Goal: Find specific page/section: Find specific page/section

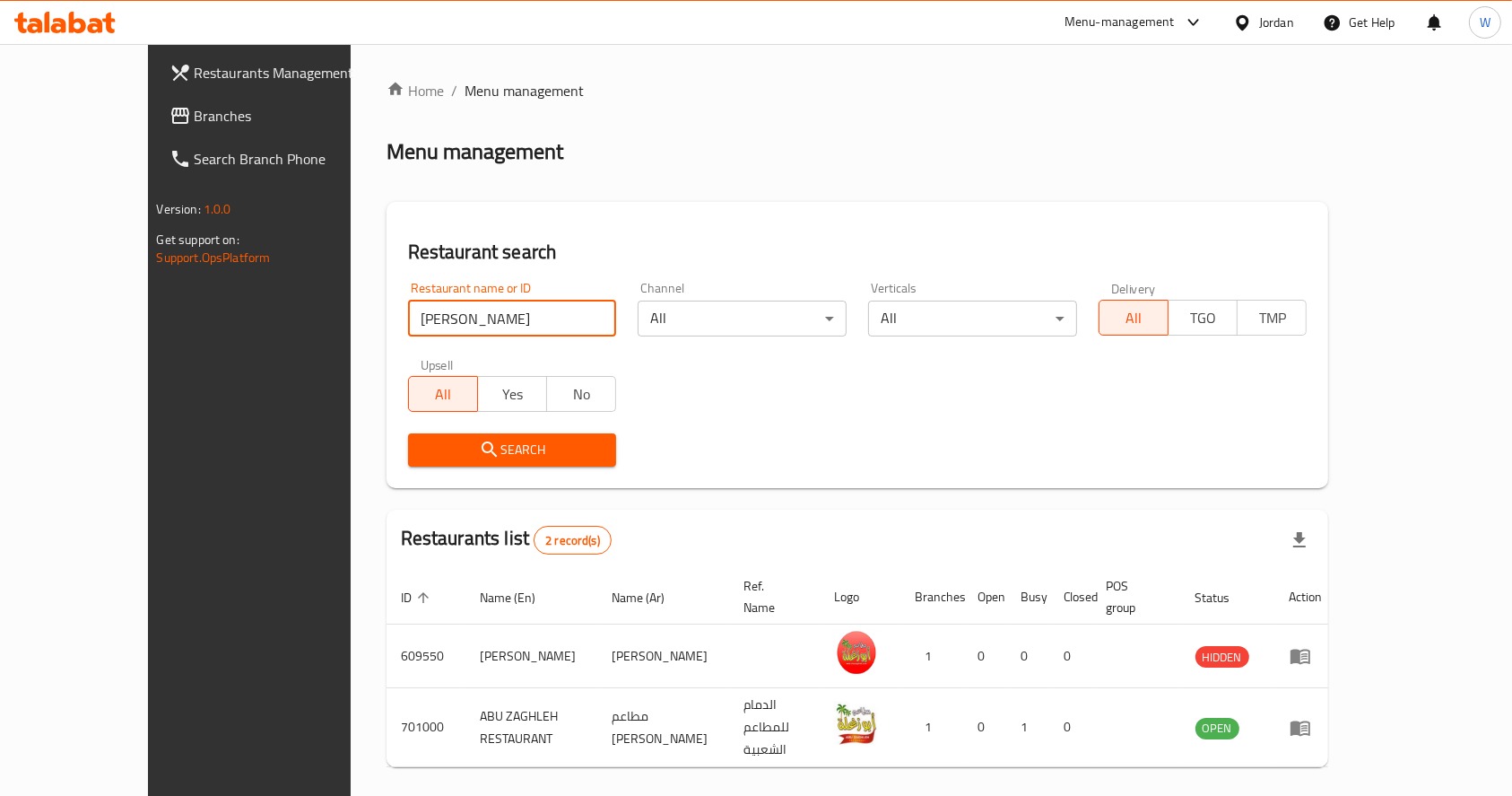
click at [424, 310] on input "[PERSON_NAME]" at bounding box center [512, 318] width 209 height 36
click button "Search" at bounding box center [512, 450] width 209 height 34
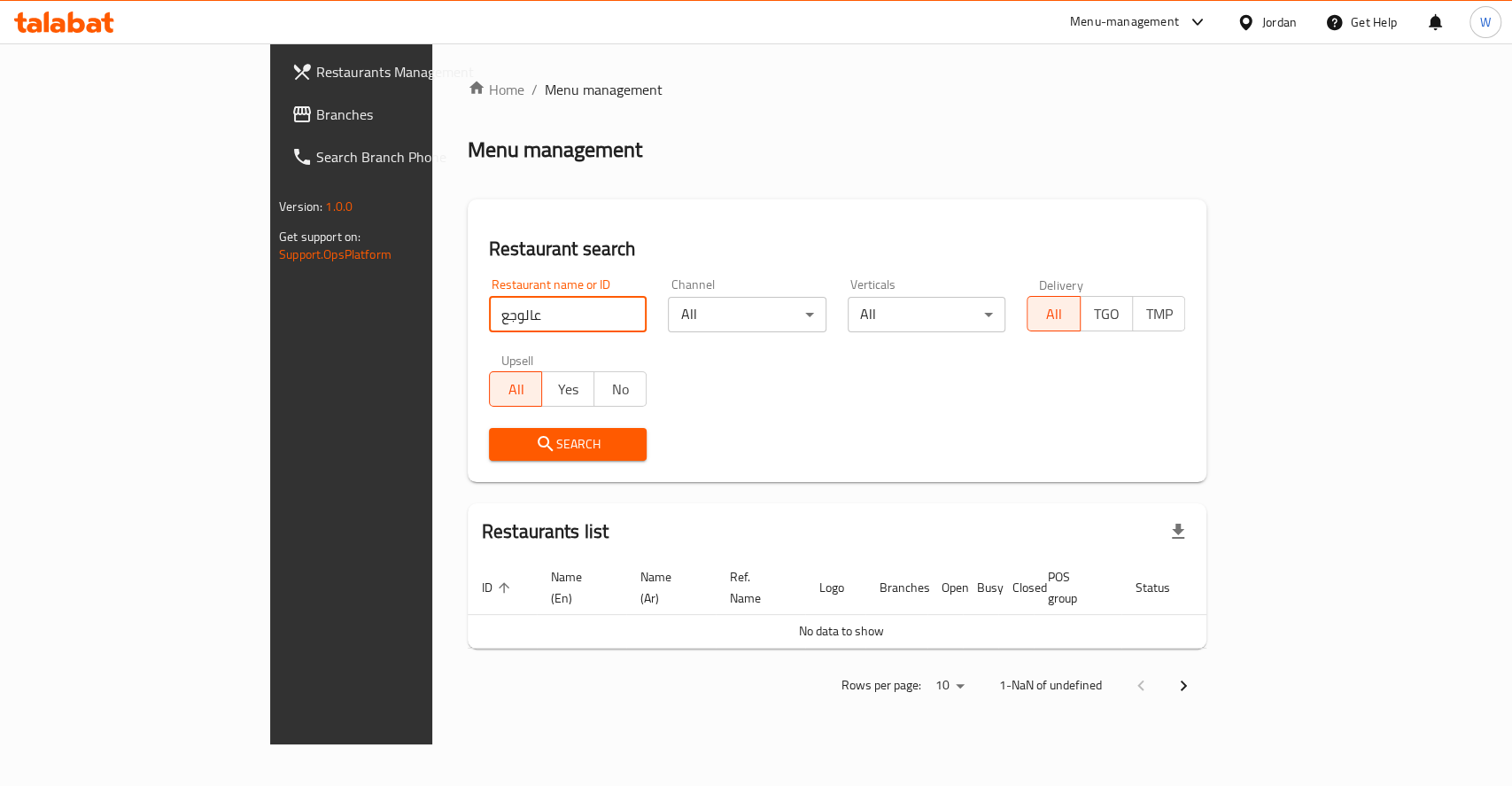
click at [489, 329] on input "عالوجع" at bounding box center [568, 314] width 158 height 36
click button "Search" at bounding box center [568, 445] width 158 height 33
click at [489, 316] on input "علوجع" at bounding box center [568, 314] width 158 height 36
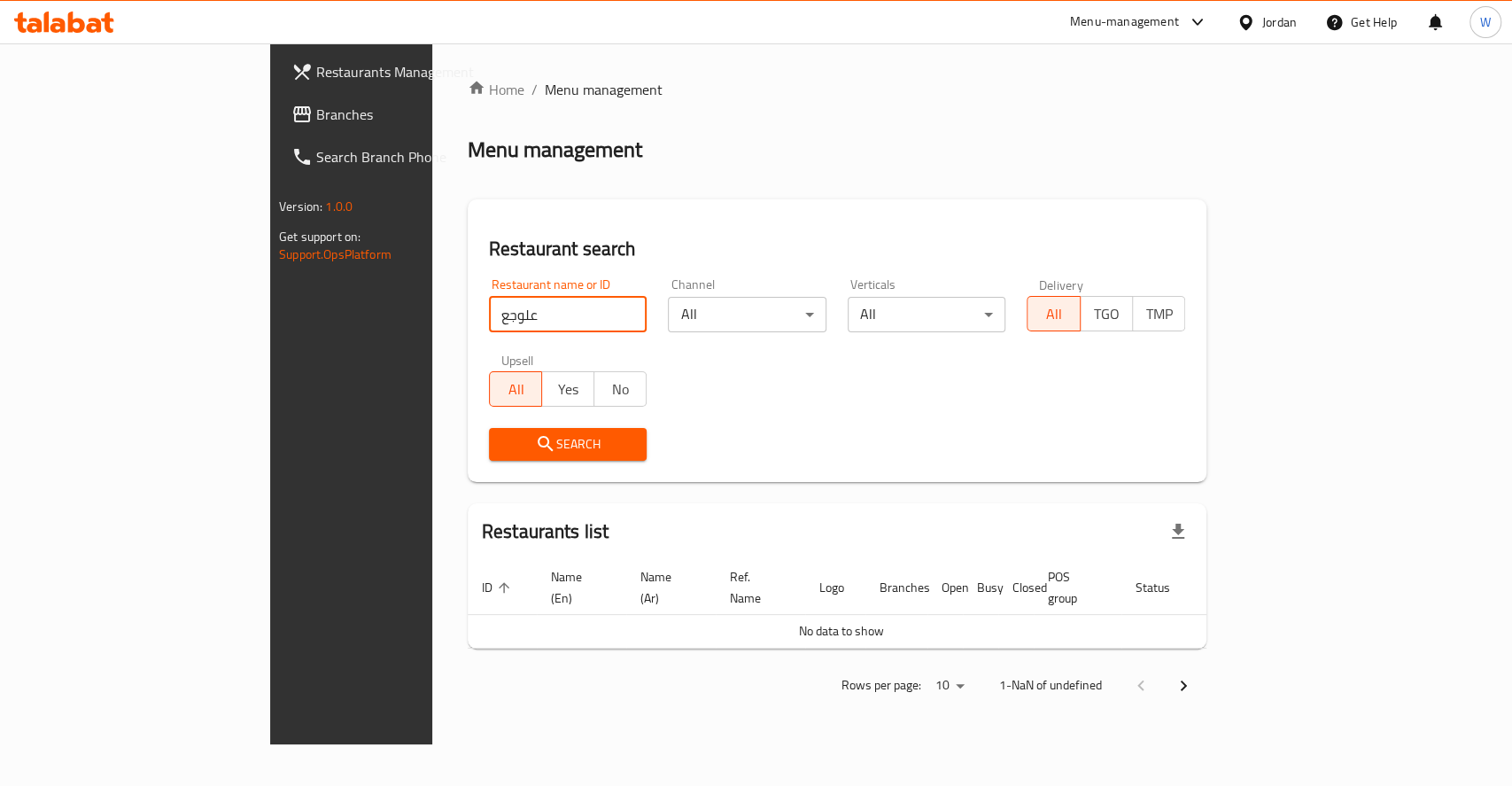
click at [489, 316] on input "علوجع" at bounding box center [568, 314] width 158 height 36
click at [691, 687] on div "Rows per page: 10 1-NaN of undefined" at bounding box center [837, 686] width 739 height 46
click at [489, 311] on input "علوجع" at bounding box center [568, 314] width 158 height 36
click button "Search" at bounding box center [568, 445] width 158 height 33
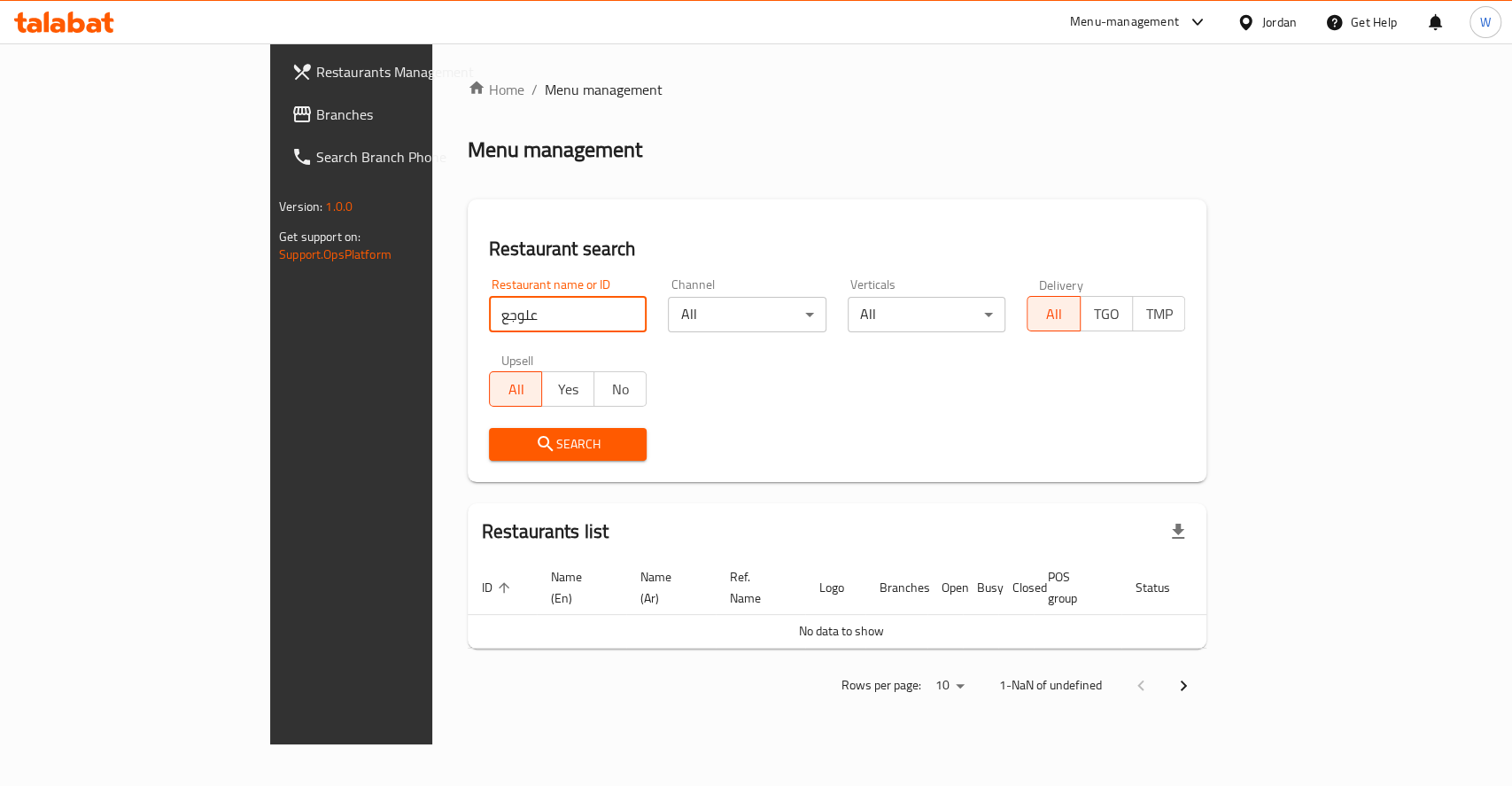
click at [489, 431] on button "Search" at bounding box center [568, 445] width 158 height 33
click at [489, 318] on input "علوجع" at bounding box center [568, 314] width 158 height 36
click button "Search" at bounding box center [568, 445] width 158 height 33
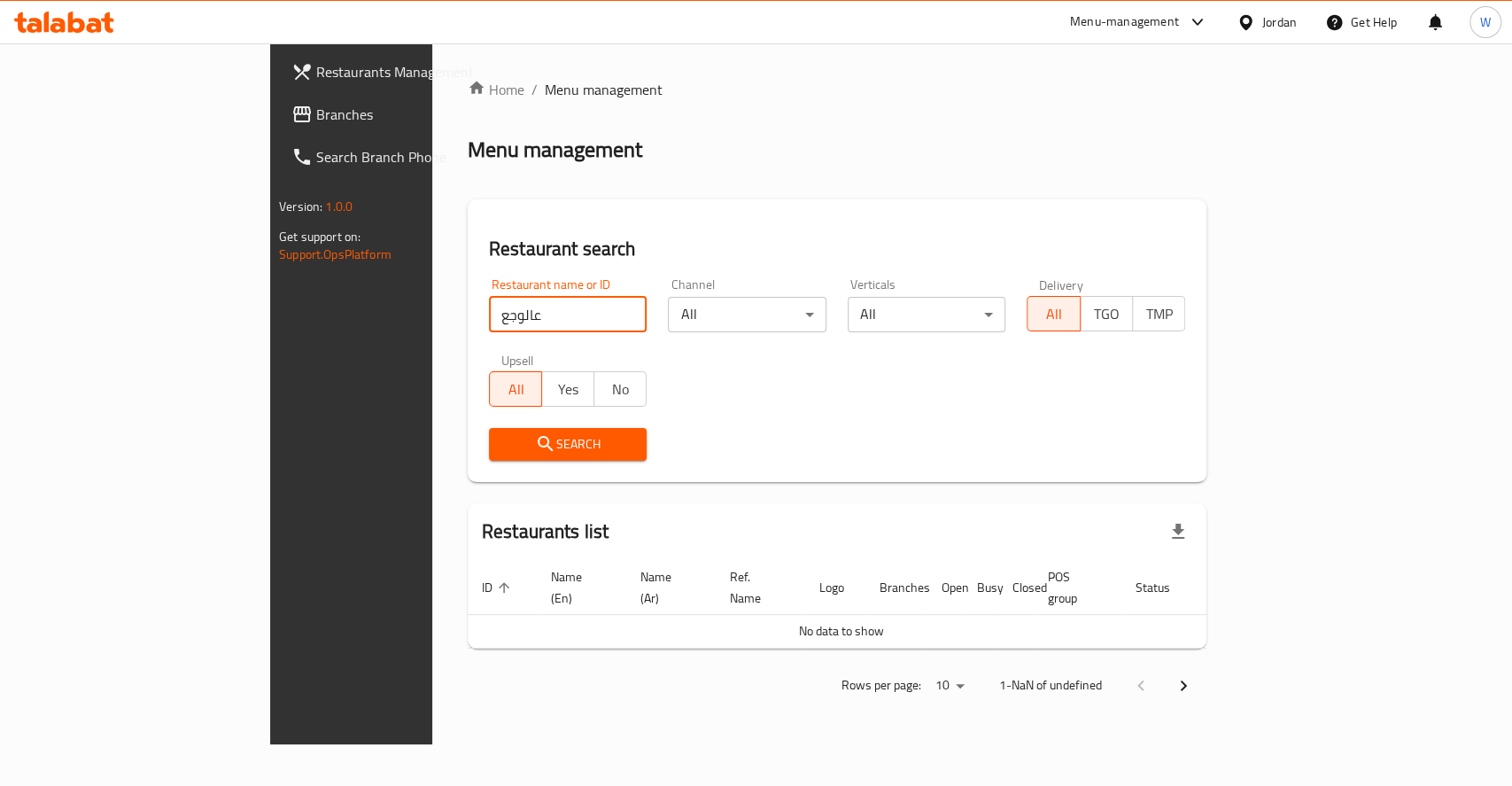
click at [489, 306] on input "عالوجع" at bounding box center [568, 314] width 158 height 36
type input "wajaa"
click button "Search" at bounding box center [568, 445] width 158 height 33
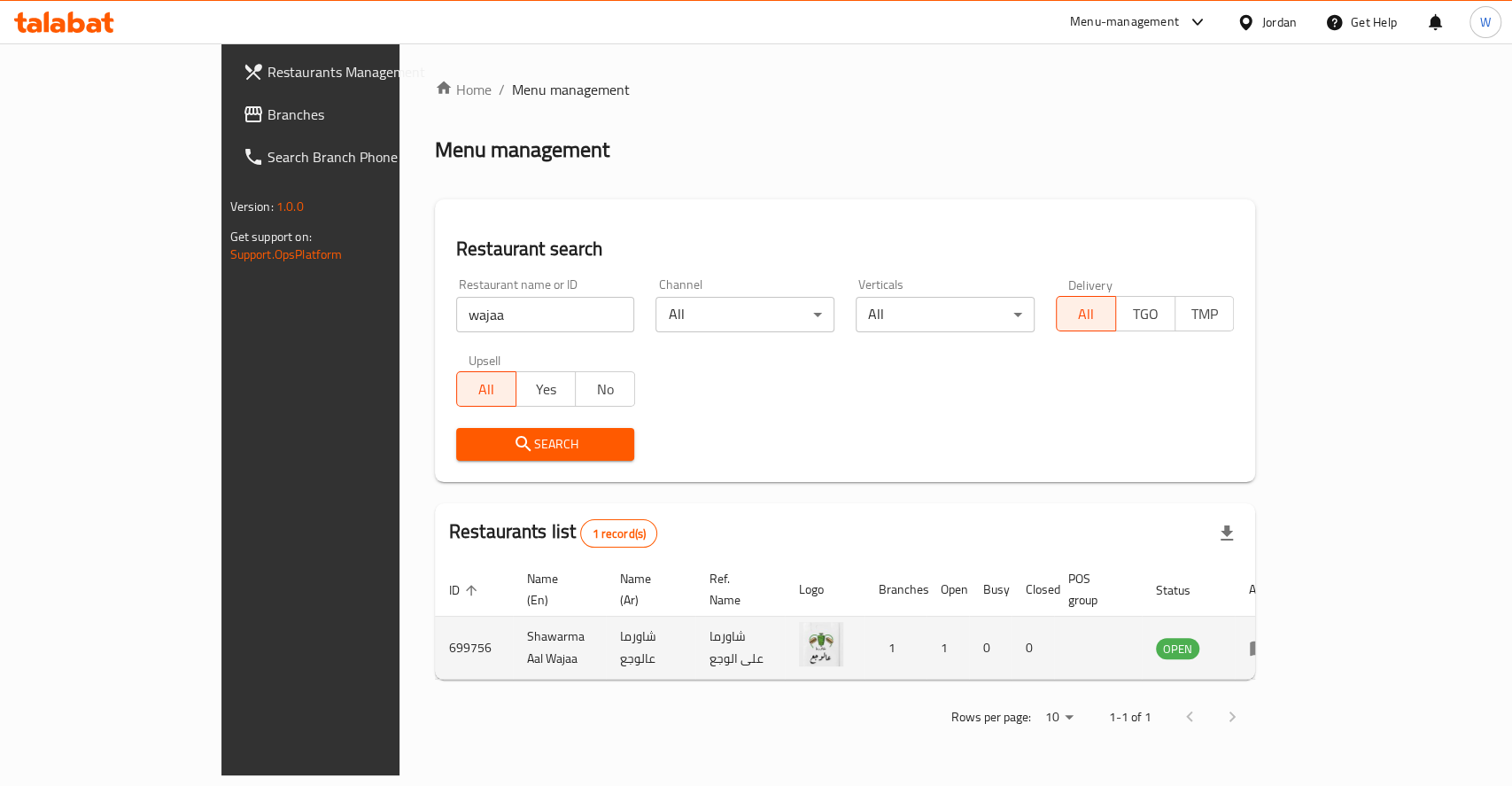
click at [513, 636] on td "Shawarma Aal Wajaa" at bounding box center [559, 648] width 93 height 63
copy td "Shawarma Aal Wajaa"
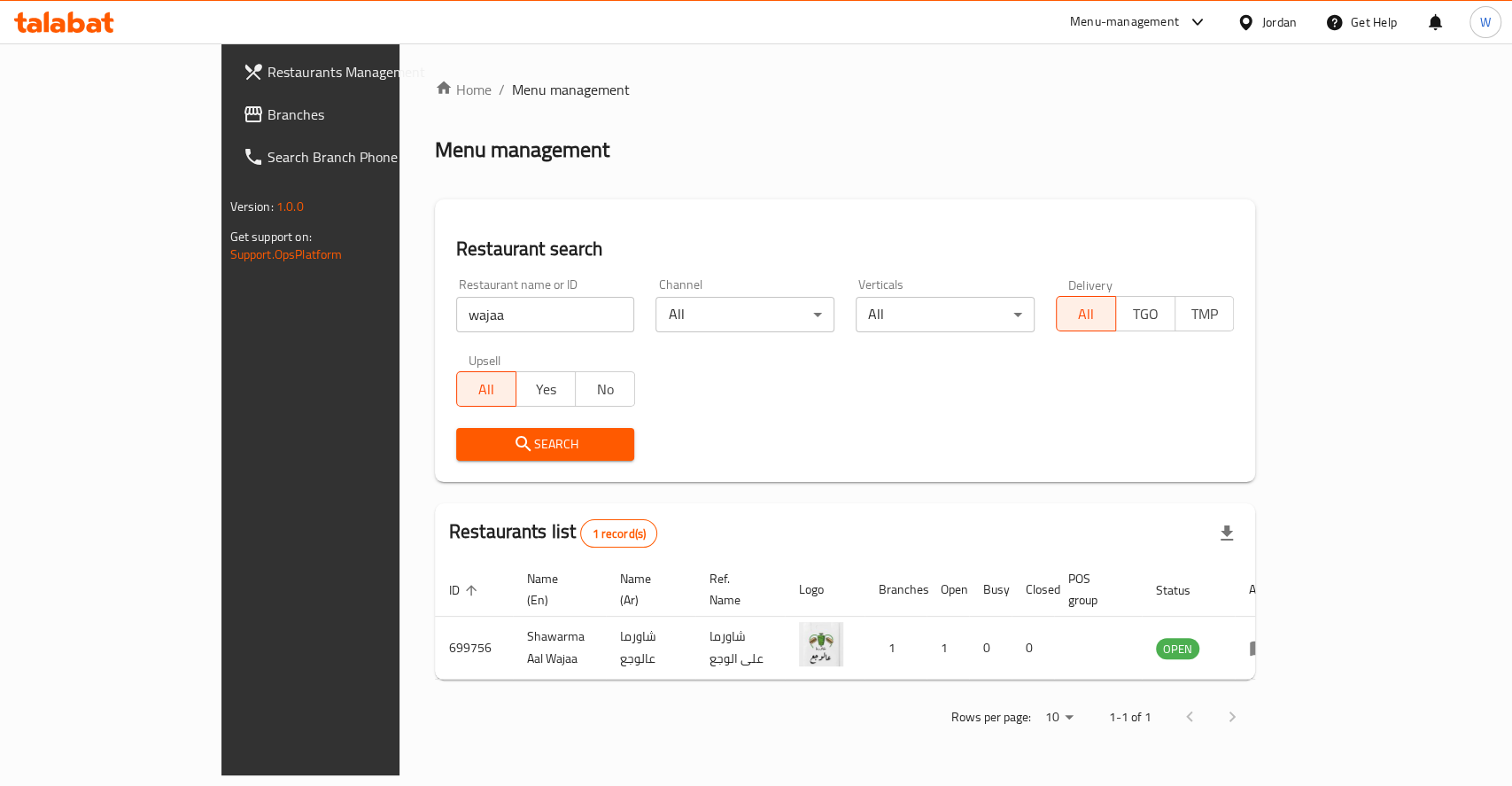
click at [703, 112] on div "Home / Menu management Menu management Restaurant search Restaurant name or ID …" at bounding box center [846, 410] width 821 height 661
